Goal: Information Seeking & Learning: Learn about a topic

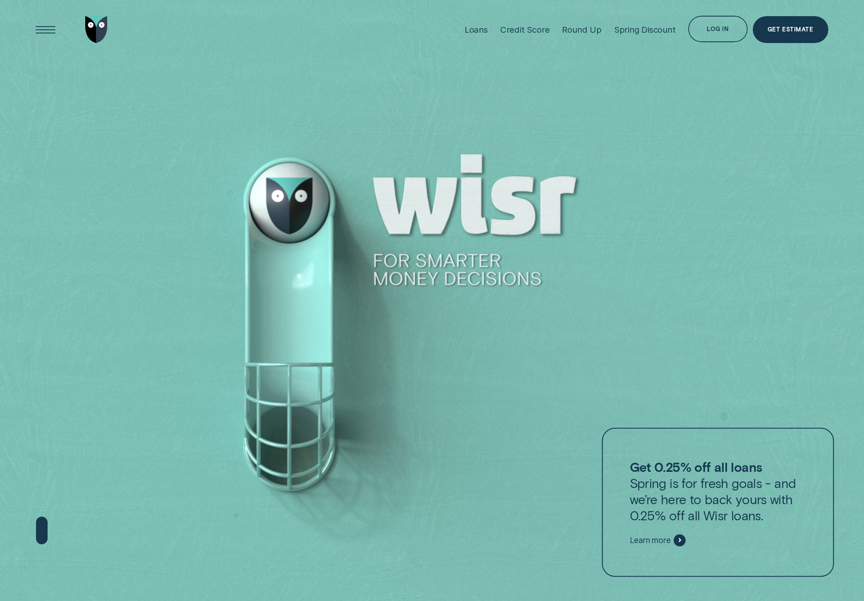
click at [650, 540] on span "Learn more" at bounding box center [650, 540] width 41 height 10
click at [48, 27] on div "Open Menu" at bounding box center [46, 30] width 38 height 38
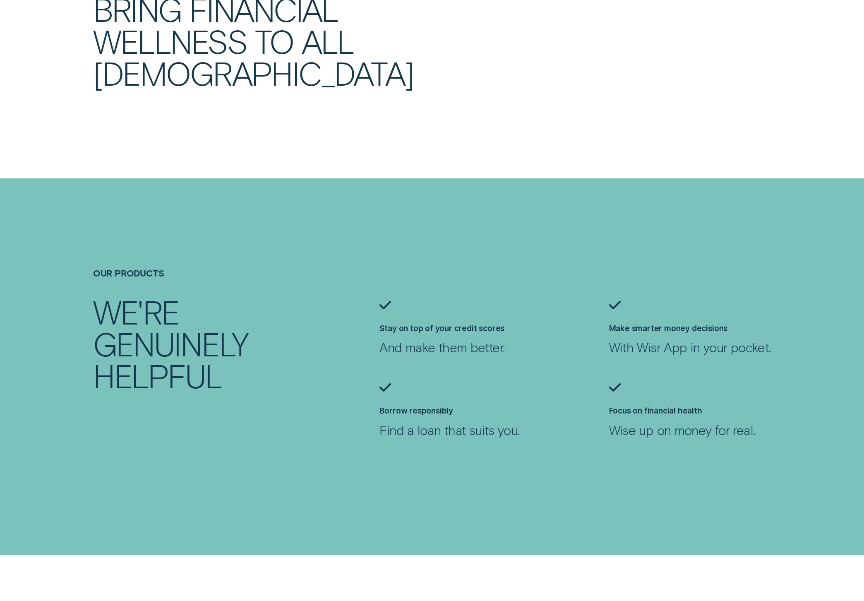
scroll to position [787, 0]
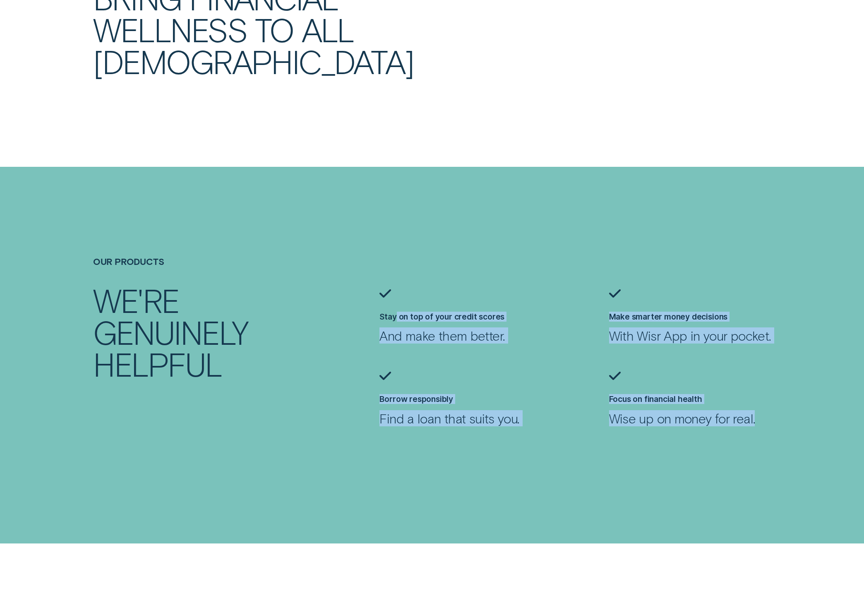
drag, startPoint x: 397, startPoint y: 318, endPoint x: 792, endPoint y: 429, distance: 409.9
click at [792, 429] on ul "Stay on top of your credit scores And make them better. Make smarter money deci…" at bounding box center [604, 371] width 459 height 165
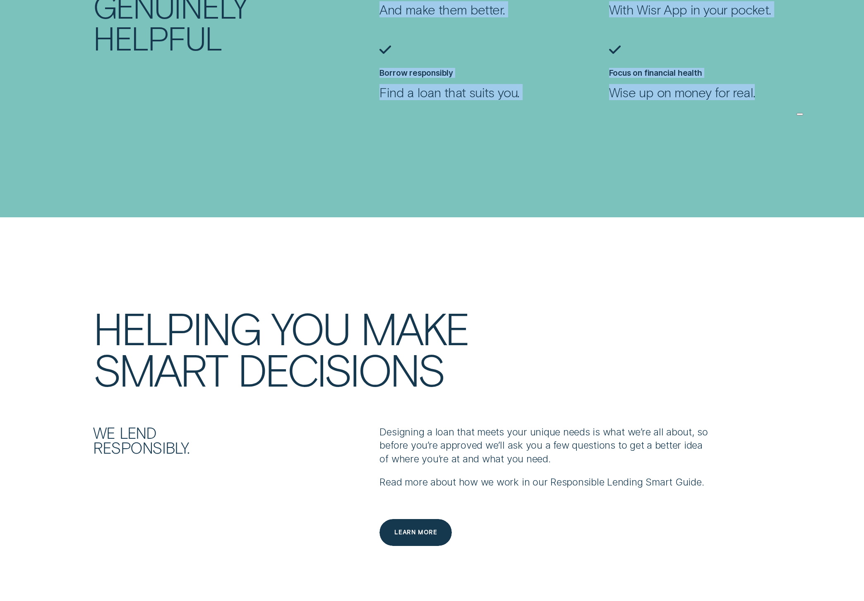
scroll to position [1242, 0]
